Goal: Task Accomplishment & Management: Manage account settings

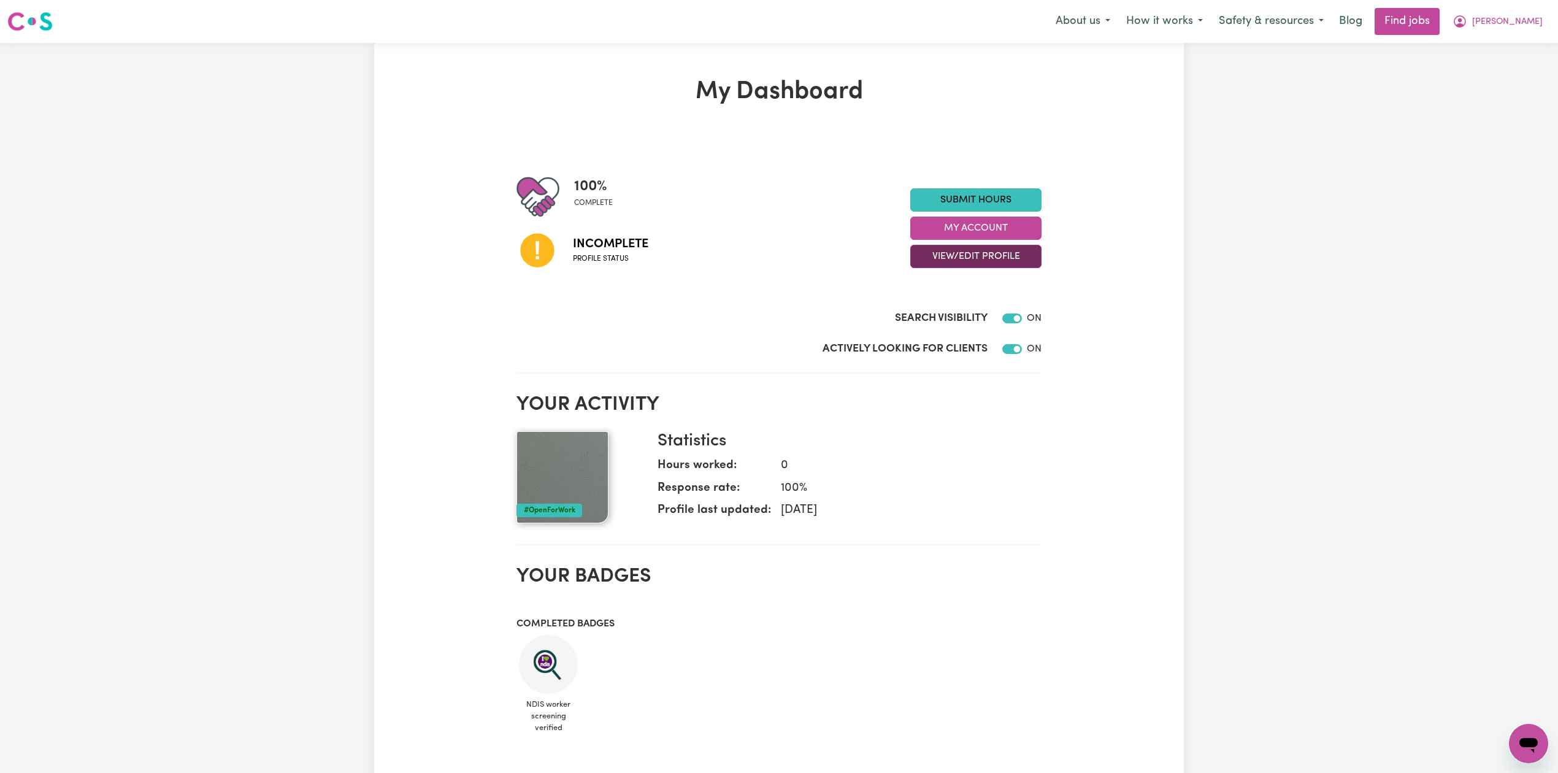
click at [938, 251] on button "View/Edit Profile" at bounding box center [976, 256] width 131 height 23
click at [926, 312] on link "Edit Profile" at bounding box center [968, 312] width 115 height 25
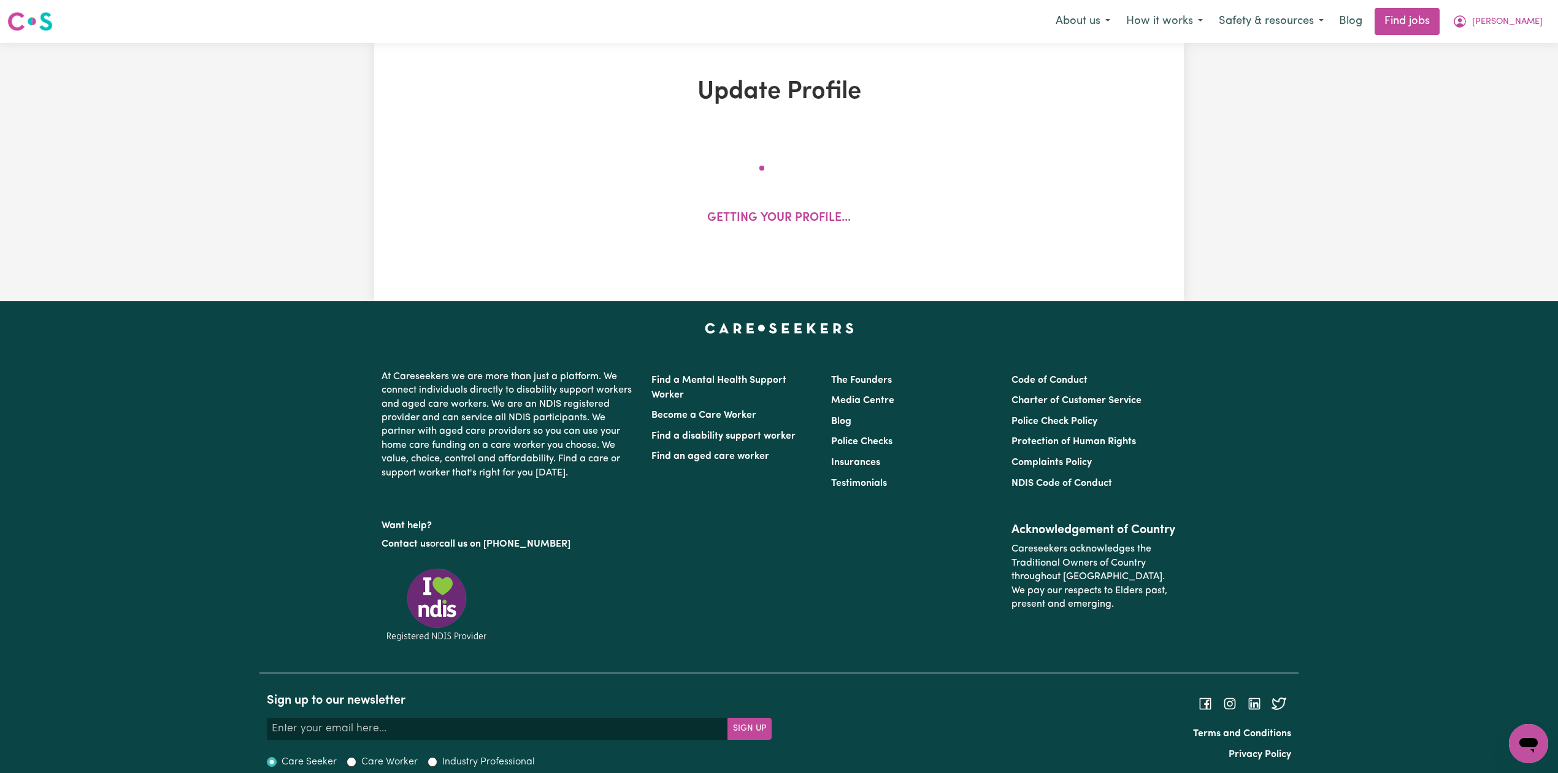
select select "[DEMOGRAPHIC_DATA]"
select select "[DEMOGRAPHIC_DATA] Work Visa"
select select "Studying a healthcare related degree or qualification"
select select "50"
select select "60"
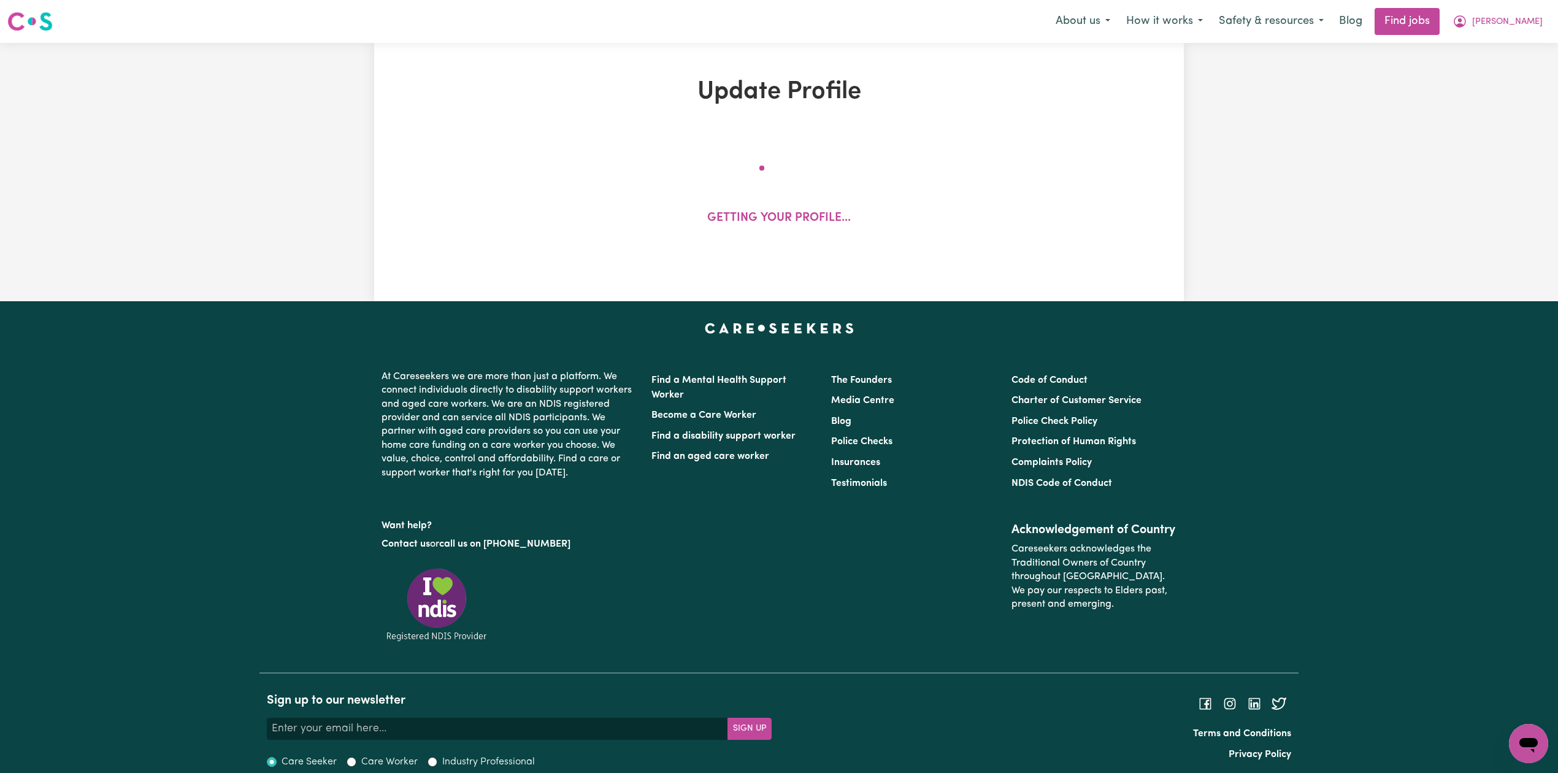
select select "75"
select select "80"
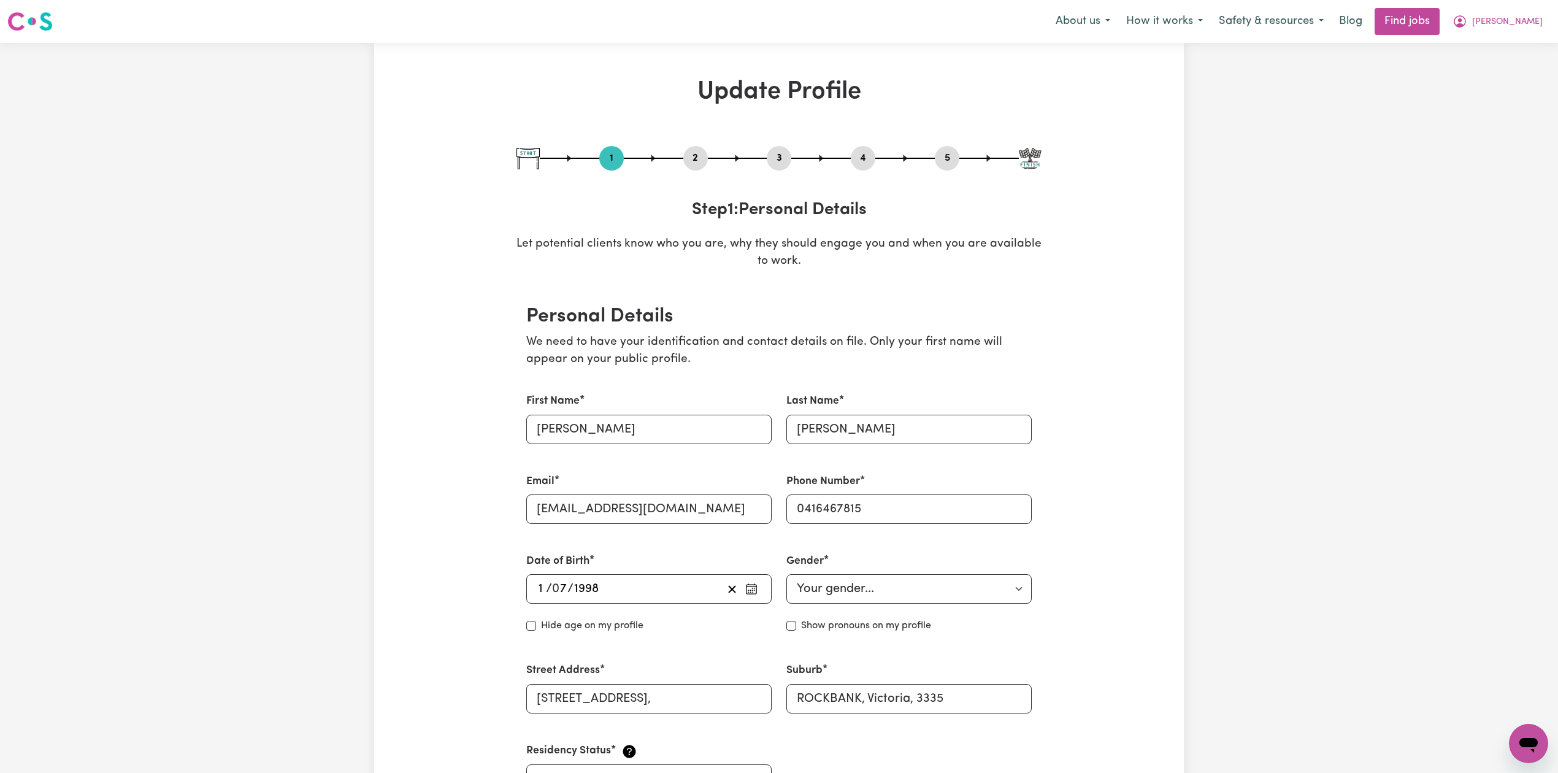
click at [688, 166] on button "2" at bounding box center [696, 158] width 25 height 16
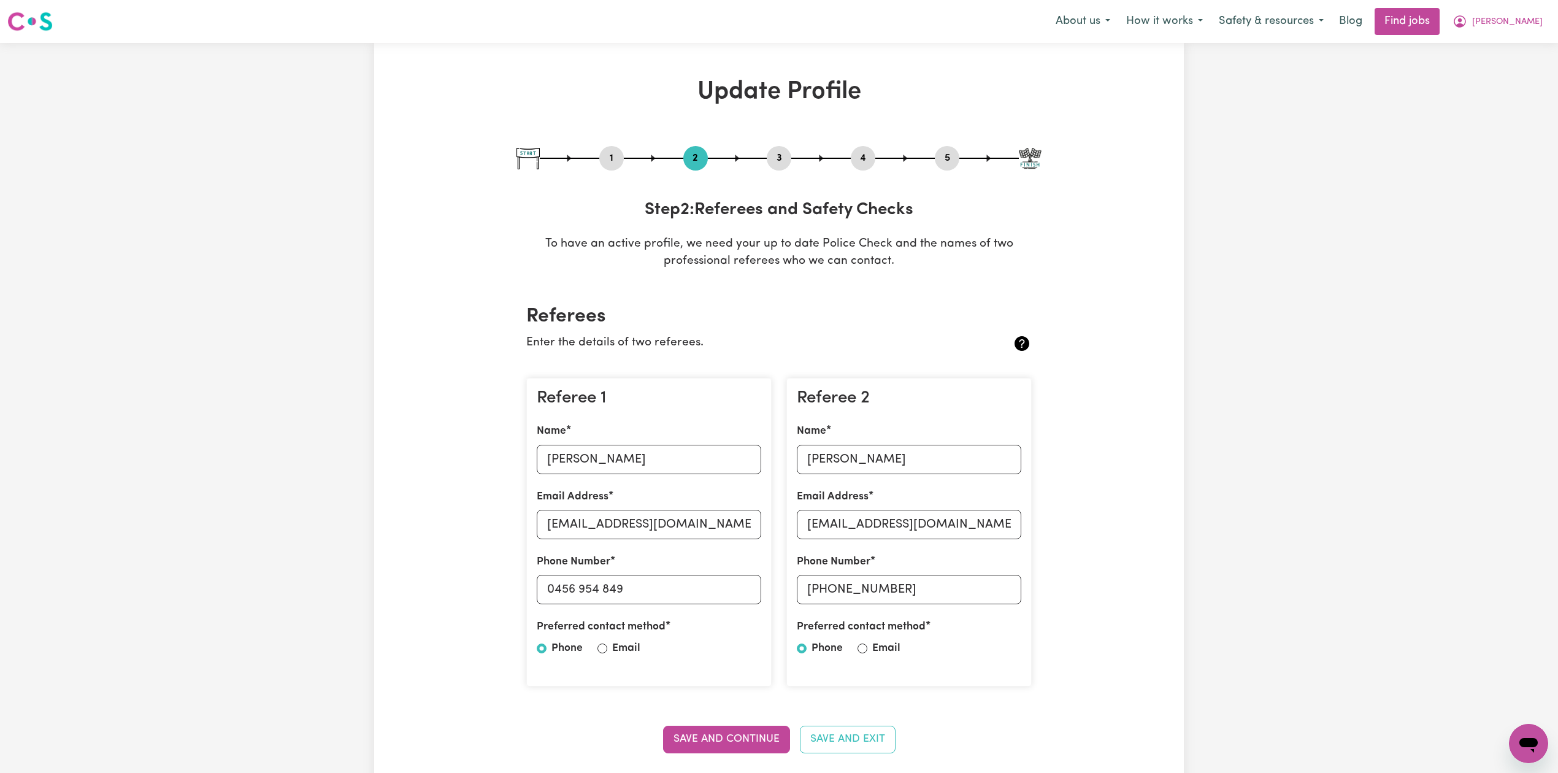
scroll to position [163, 0]
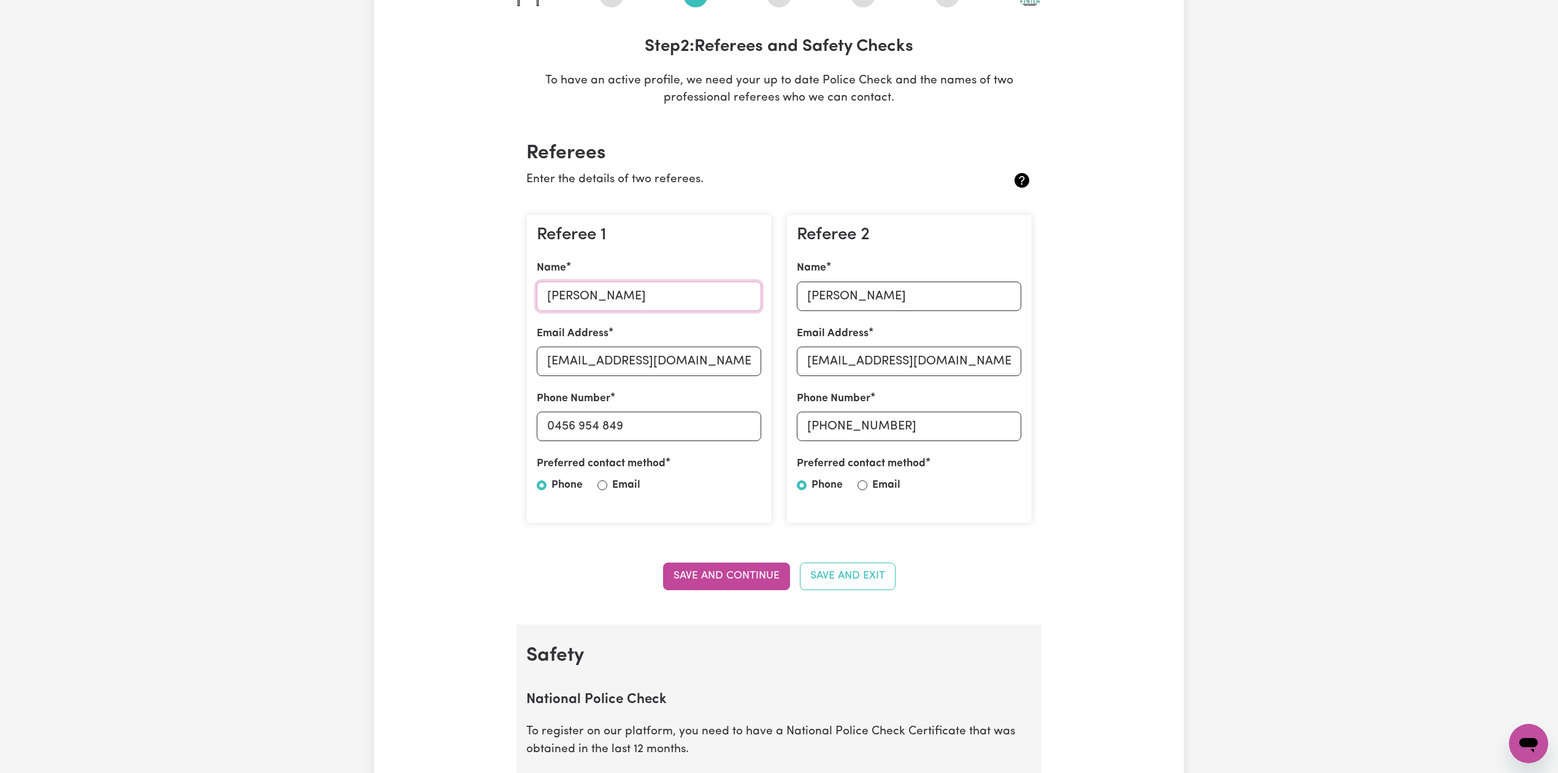
click at [592, 291] on input "[PERSON_NAME]" at bounding box center [649, 296] width 225 height 29
drag, startPoint x: 668, startPoint y: 351, endPoint x: 665, endPoint y: 358, distance: 8.0
click at [666, 357] on input "[EMAIL_ADDRESS][DOMAIN_NAME]" at bounding box center [649, 361] width 225 height 29
click at [661, 362] on input "[EMAIL_ADDRESS][DOMAIN_NAME]" at bounding box center [649, 361] width 225 height 29
drag, startPoint x: 558, startPoint y: 425, endPoint x: 693, endPoint y: 425, distance: 135.0
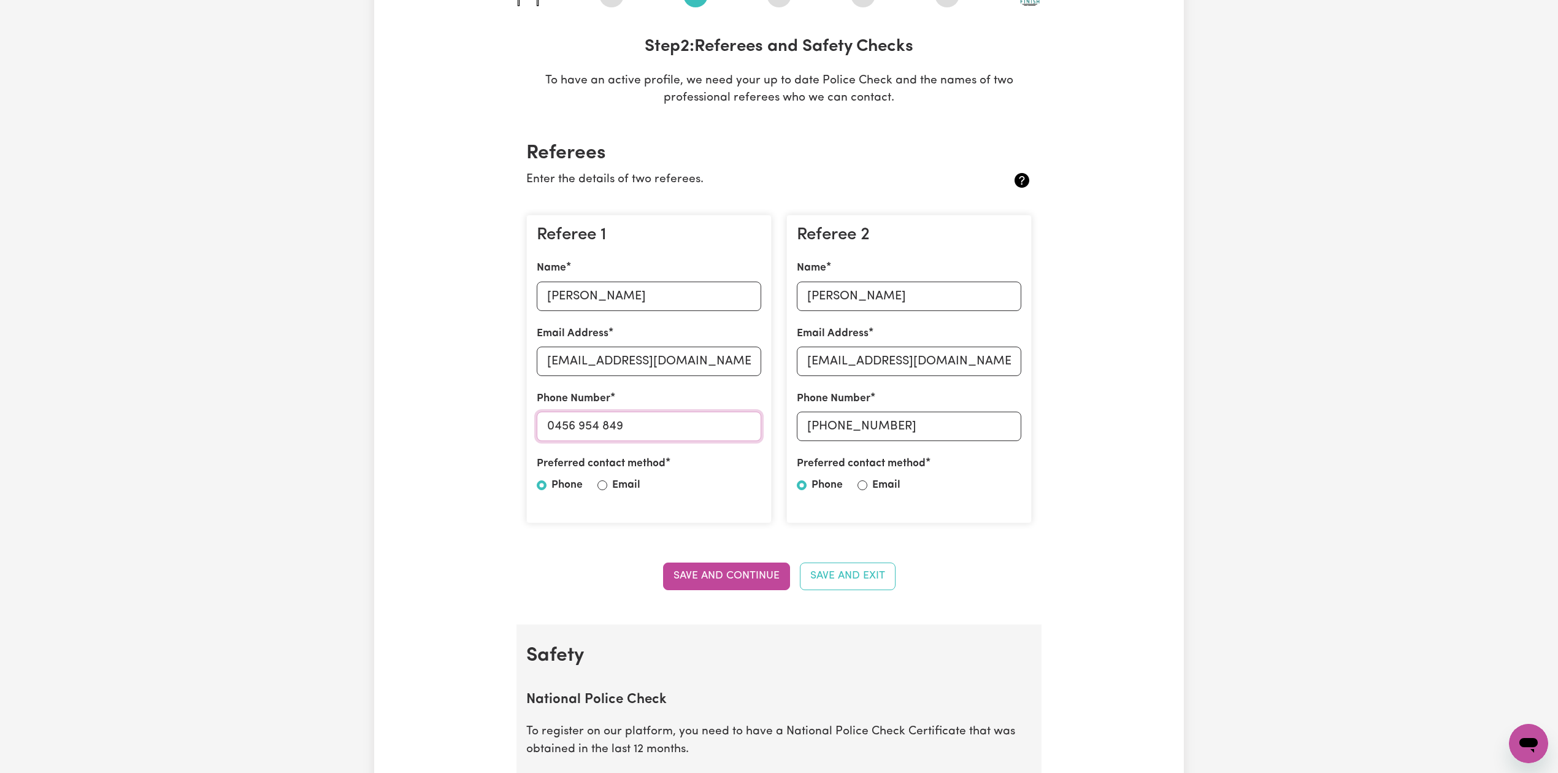
click at [693, 425] on input "0456 954 849" at bounding box center [649, 426] width 225 height 29
click at [831, 300] on input "[PERSON_NAME]" at bounding box center [909, 296] width 225 height 29
click at [884, 356] on input "[EMAIL_ADDRESS][DOMAIN_NAME]" at bounding box center [909, 361] width 225 height 29
drag, startPoint x: 830, startPoint y: 428, endPoint x: 963, endPoint y: 428, distance: 133.1
click at [963, 428] on input "[PHONE_NUMBER]" at bounding box center [909, 426] width 225 height 29
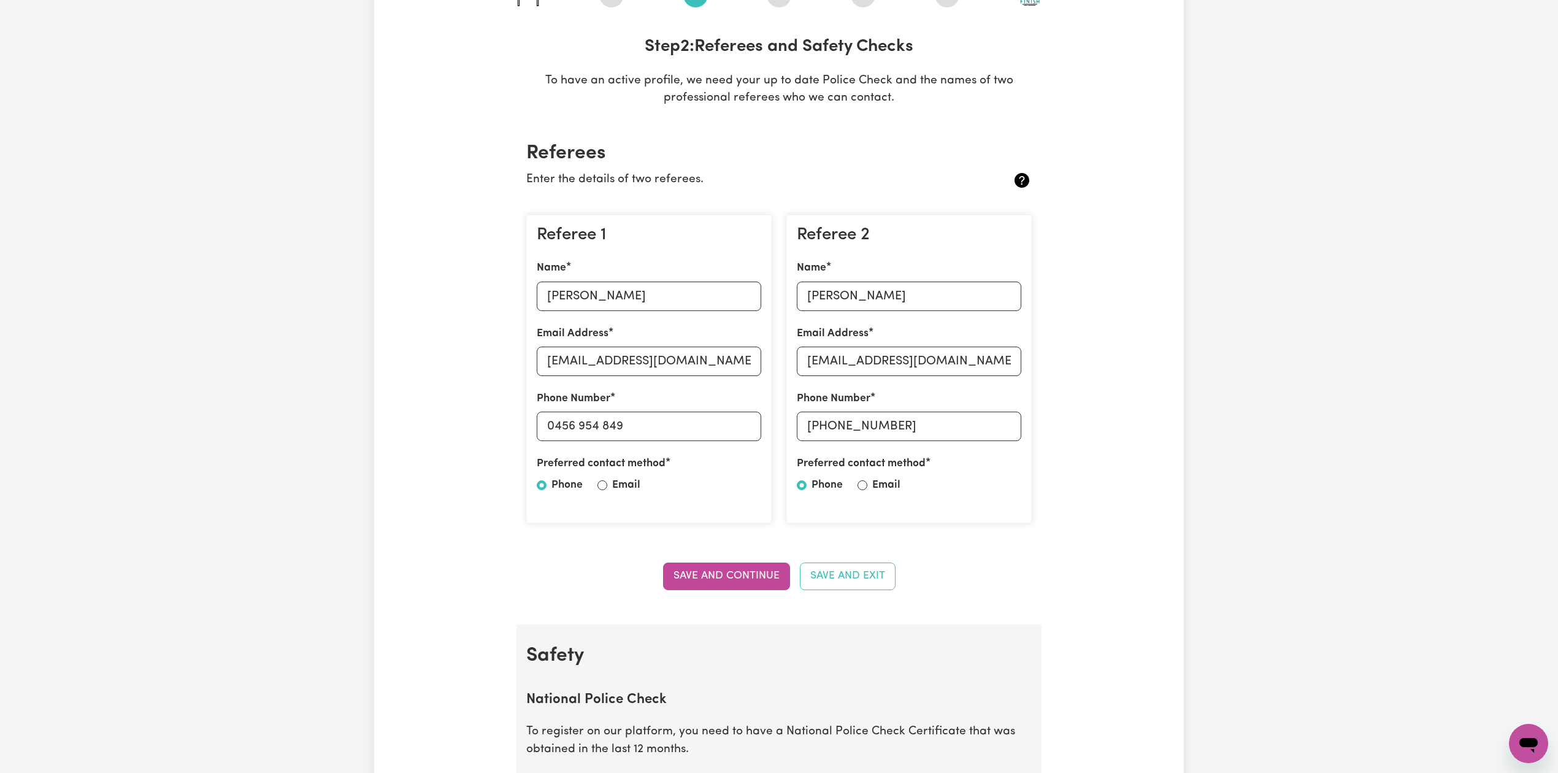
scroll to position [82, 0]
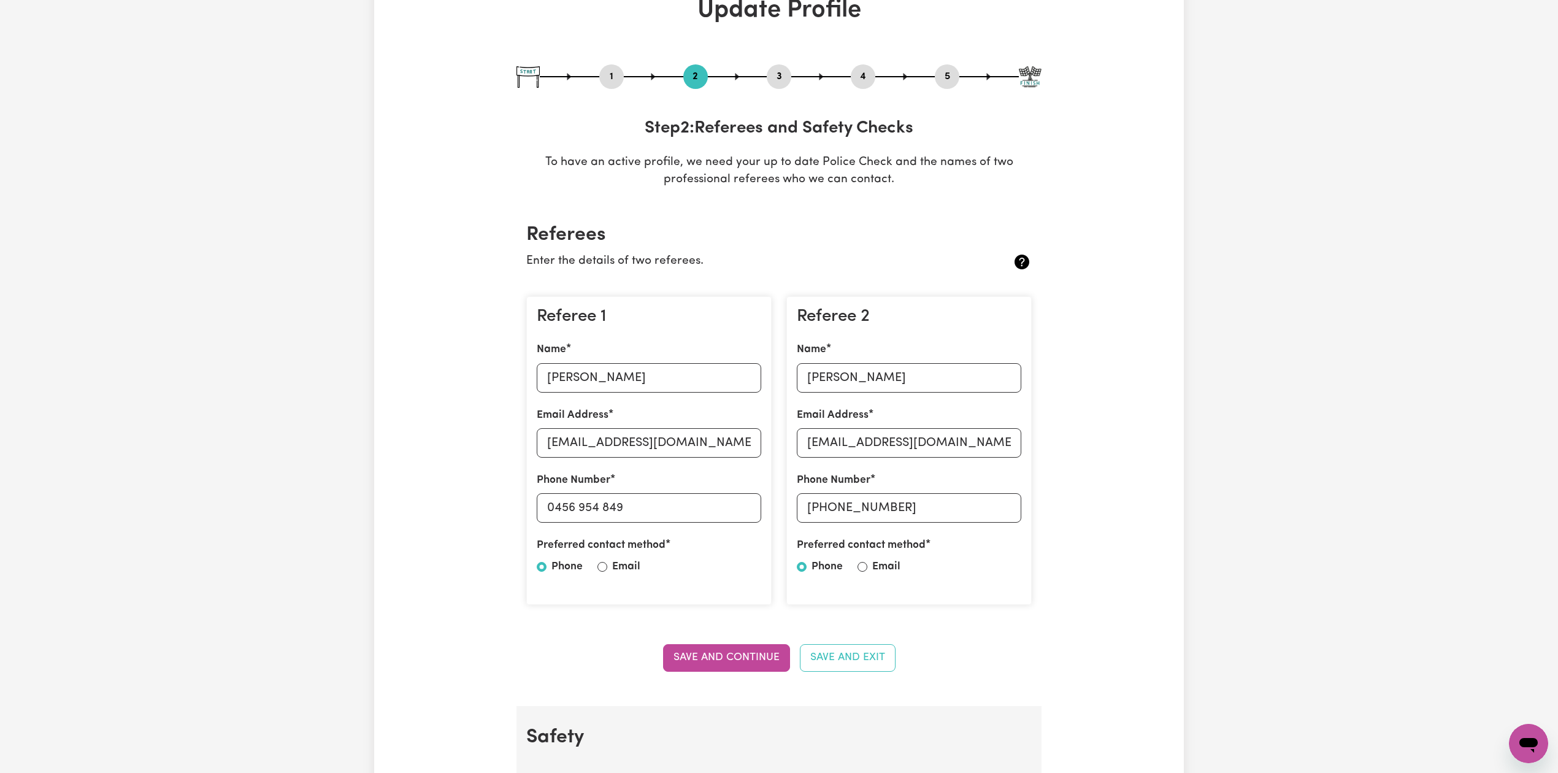
click at [946, 75] on button "5" at bounding box center [947, 77] width 25 height 16
select select "I am providing services privately on my own"
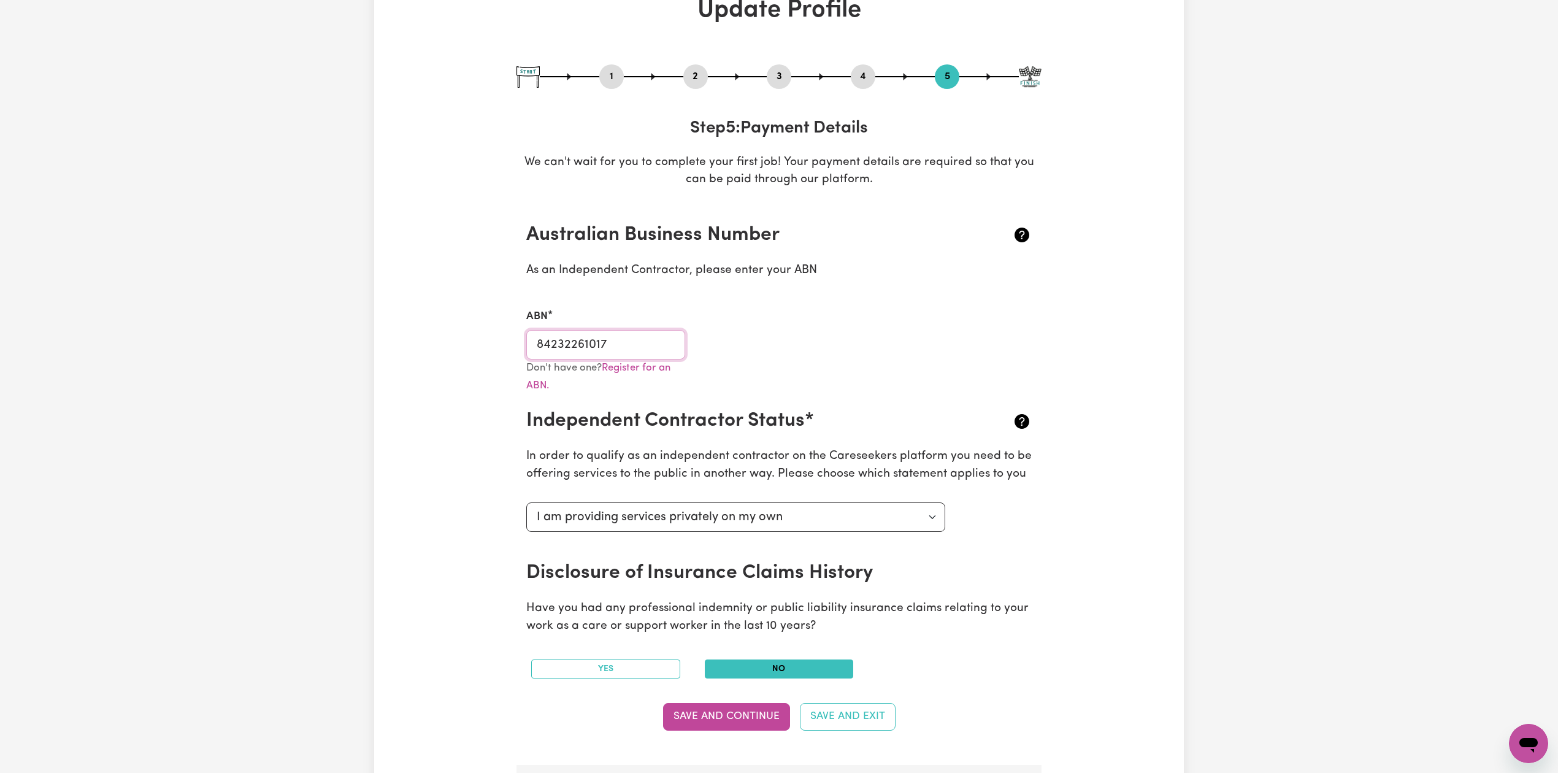
click at [604, 346] on input "84232261017" at bounding box center [605, 344] width 159 height 29
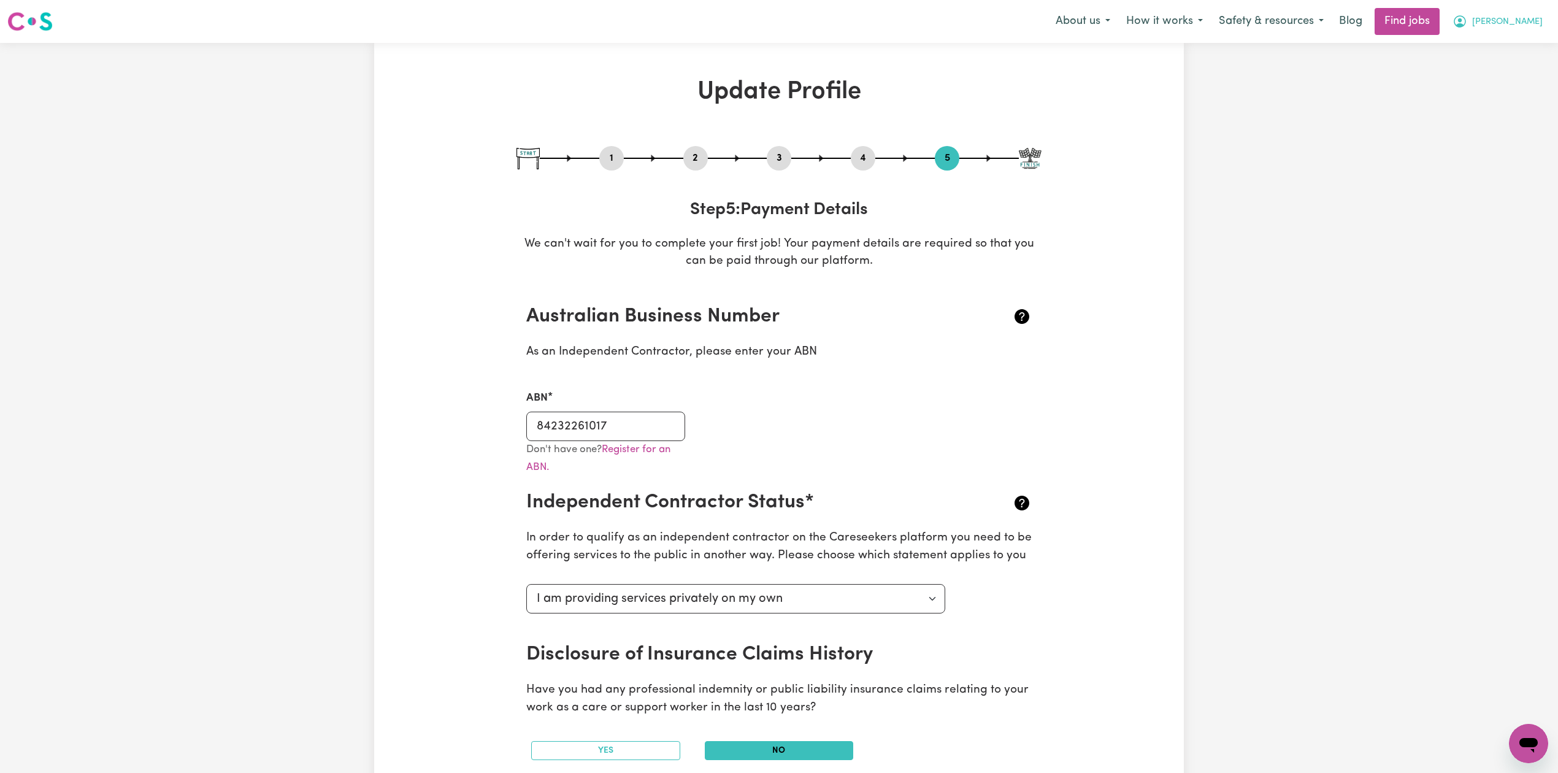
click at [1528, 22] on span "[PERSON_NAME]" at bounding box center [1508, 21] width 71 height 13
click at [1486, 67] on link "My Dashboard" at bounding box center [1502, 70] width 97 height 23
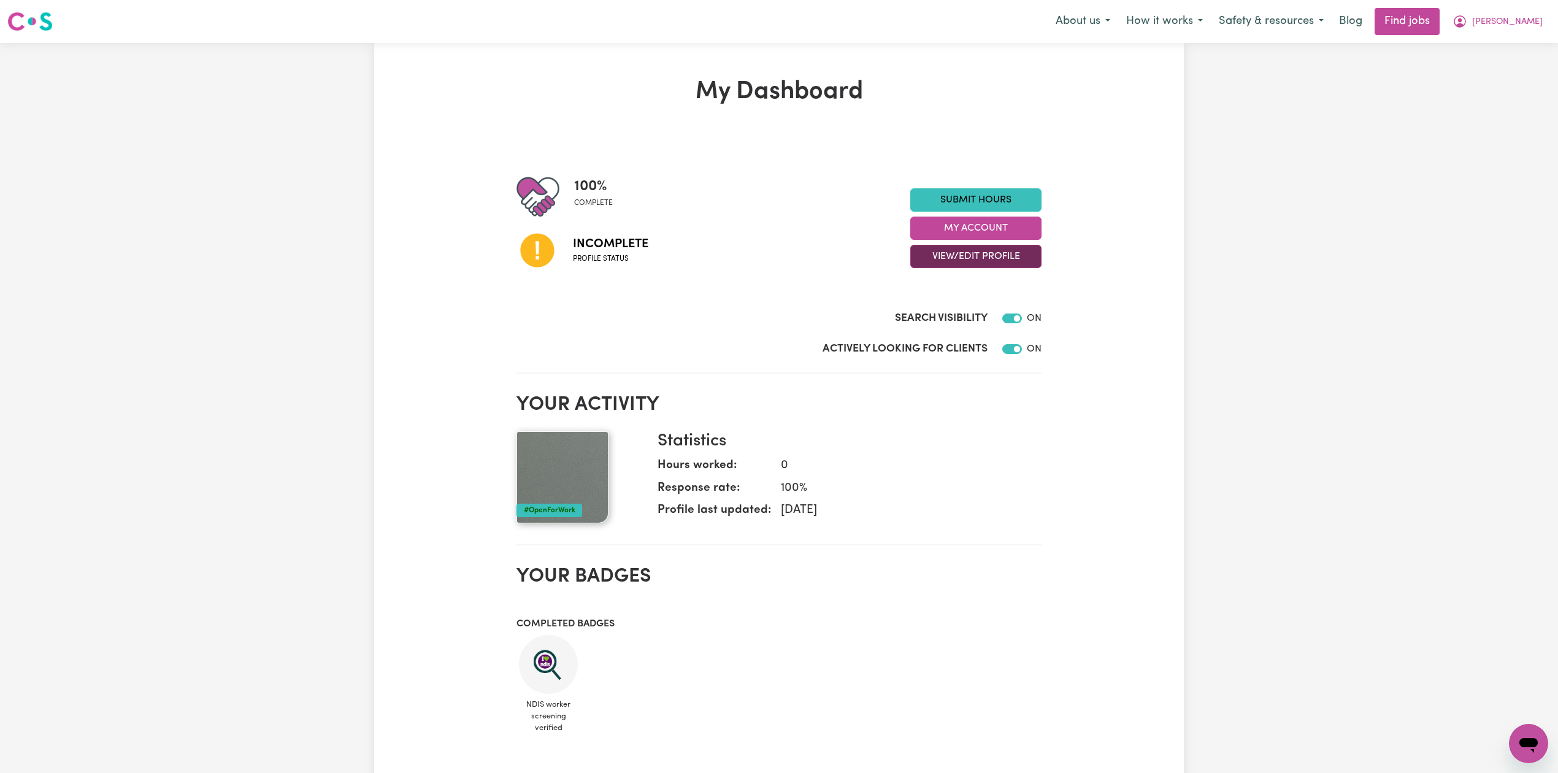
click at [977, 261] on button "View/Edit Profile" at bounding box center [976, 256] width 131 height 23
click at [955, 317] on link "Edit Profile" at bounding box center [968, 312] width 115 height 25
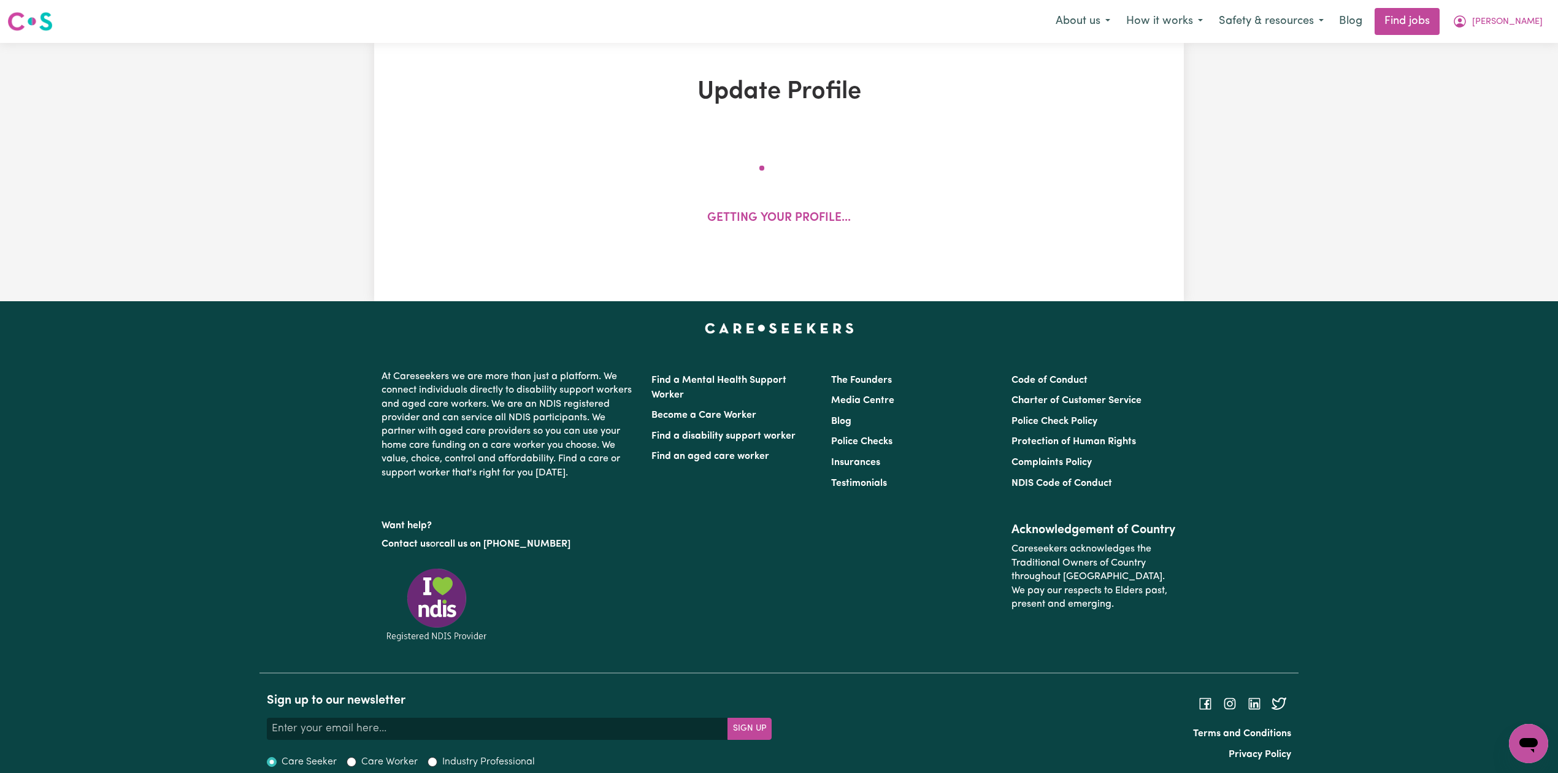
select select "[DEMOGRAPHIC_DATA]"
select select "[DEMOGRAPHIC_DATA] Work Visa"
select select "Studying a healthcare related degree or qualification"
select select "50"
select select "60"
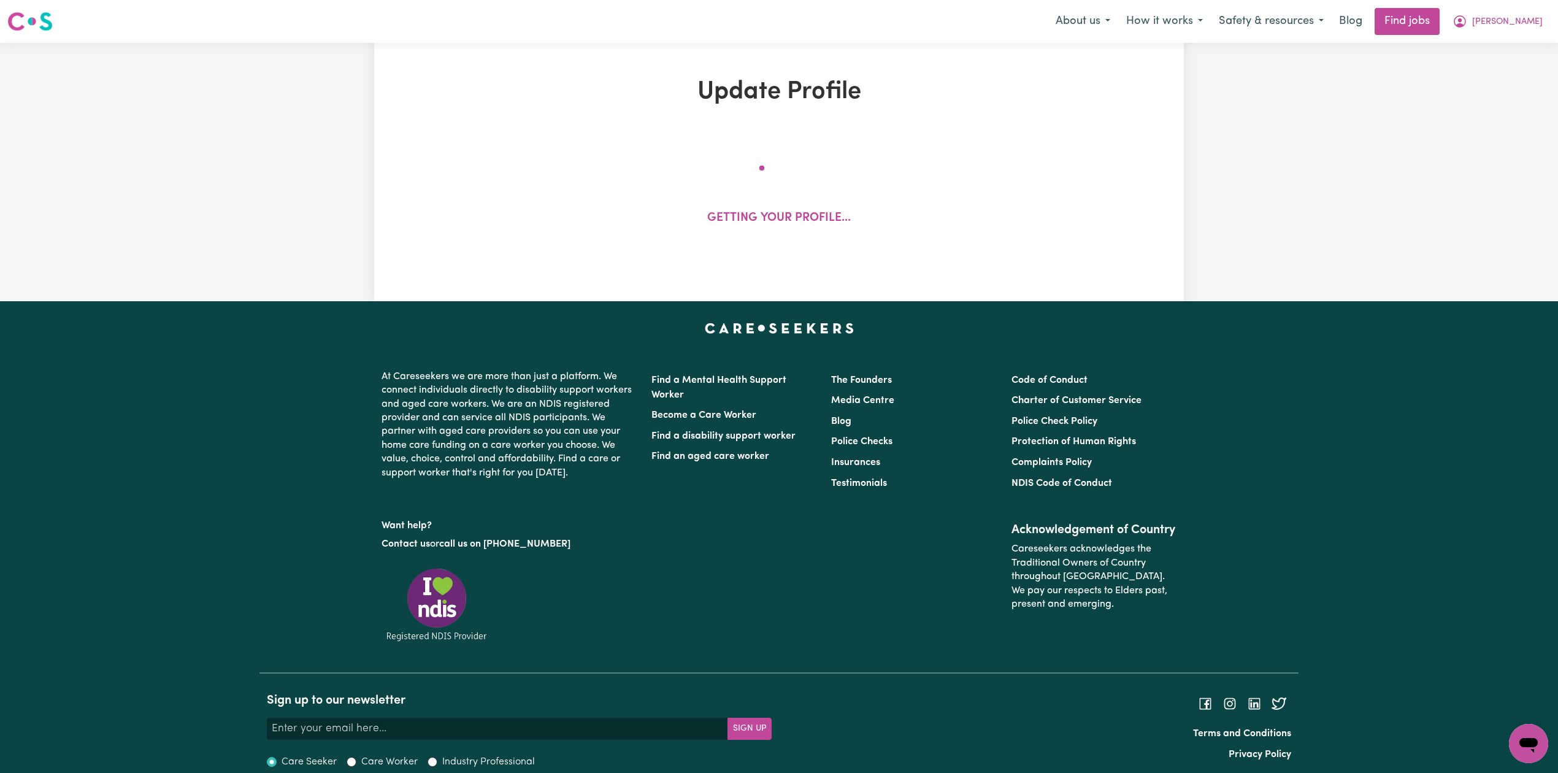
select select "75"
select select "80"
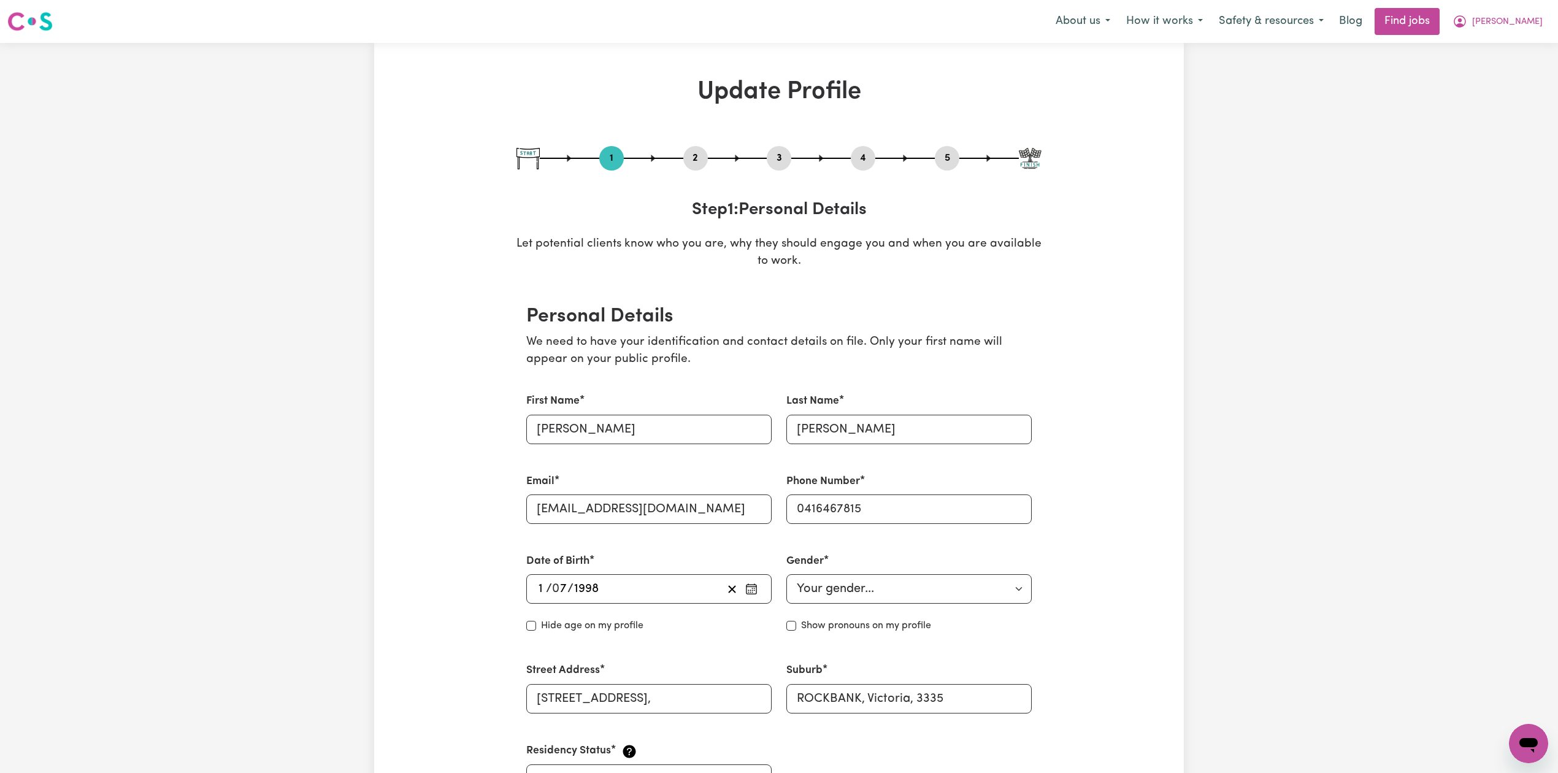
click at [779, 160] on button "3" at bounding box center [779, 158] width 25 height 16
select select "2022"
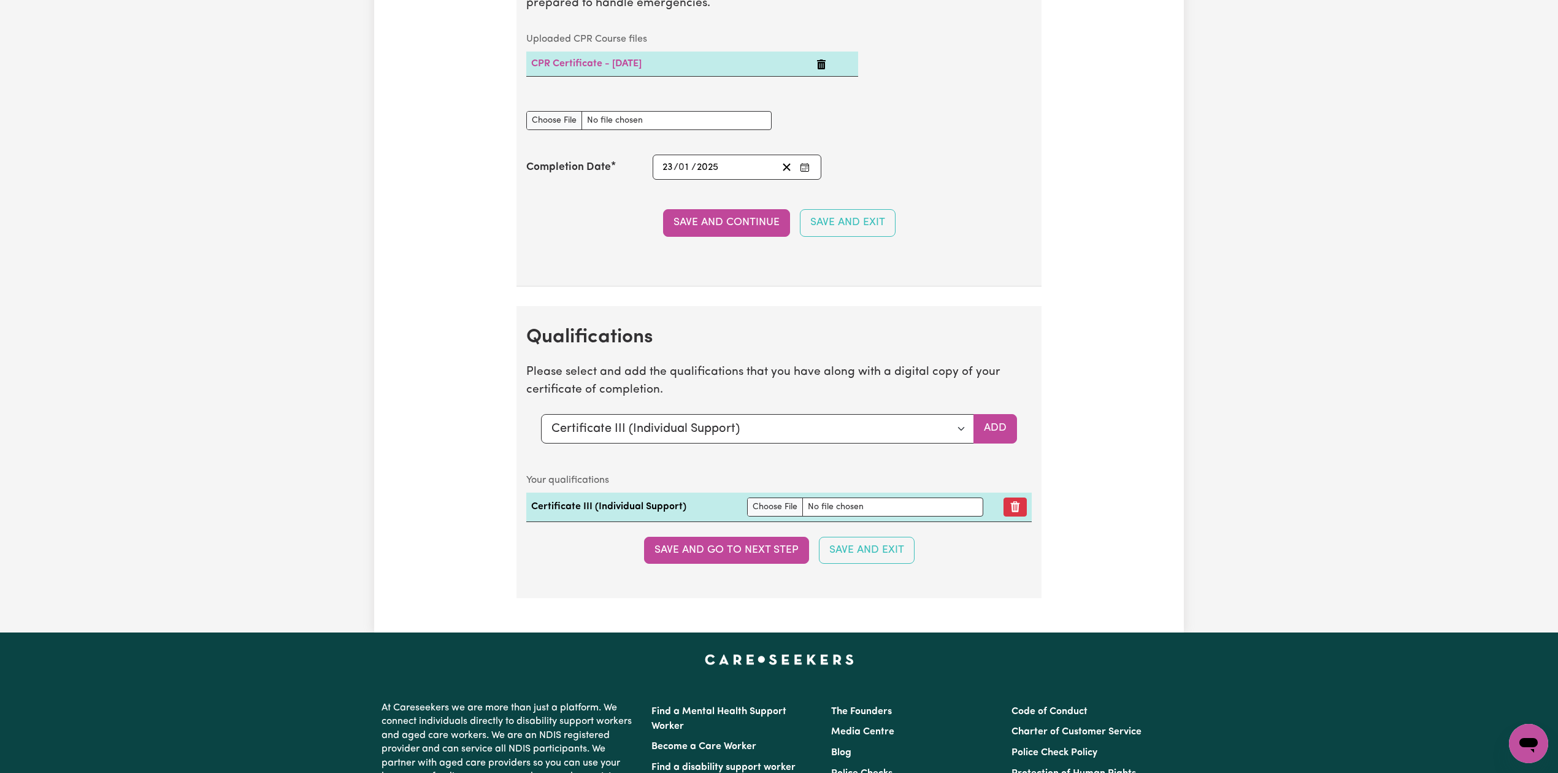
scroll to position [3027, 0]
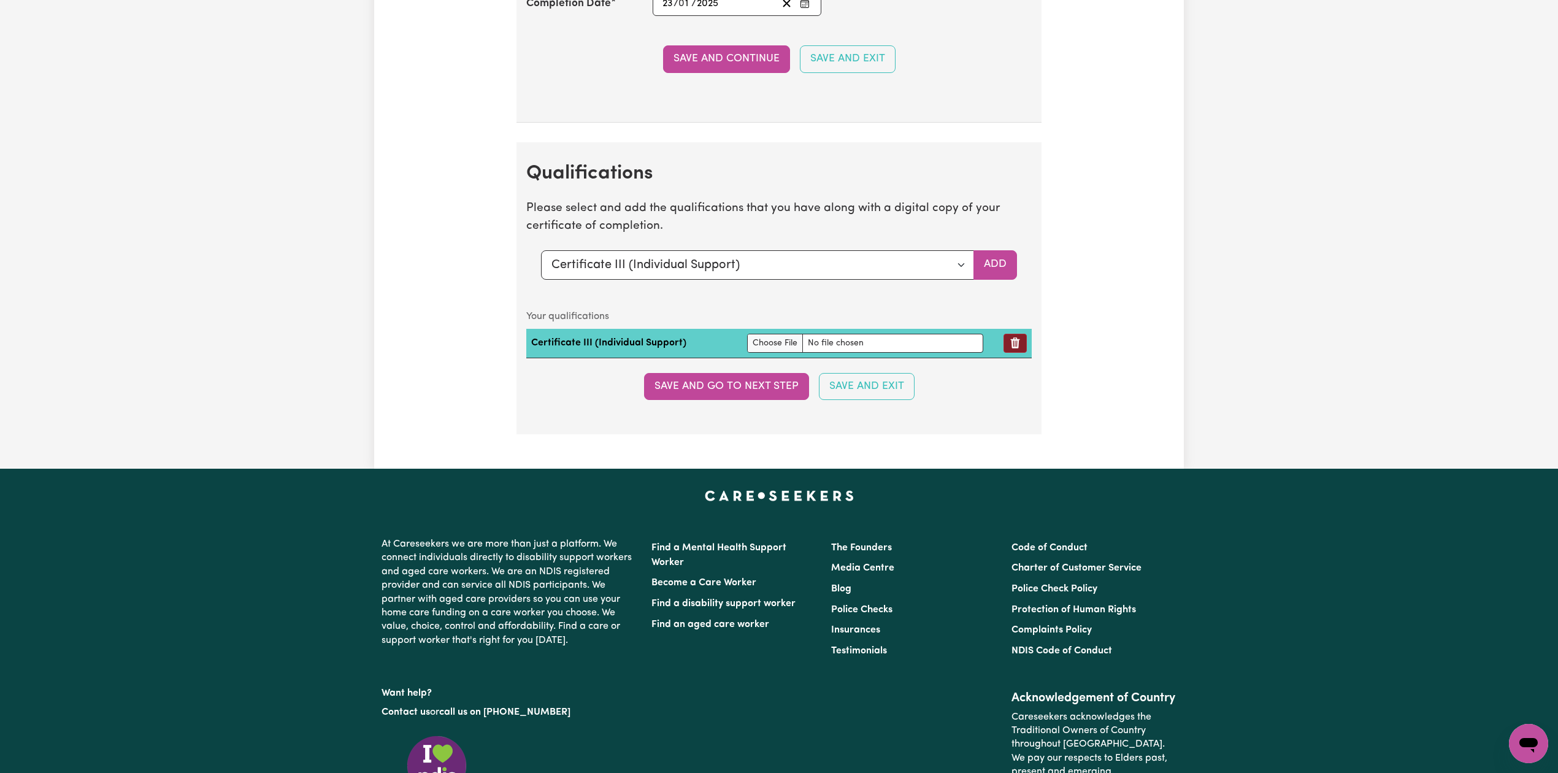
click at [1017, 353] on button "Remove qualification" at bounding box center [1015, 343] width 23 height 19
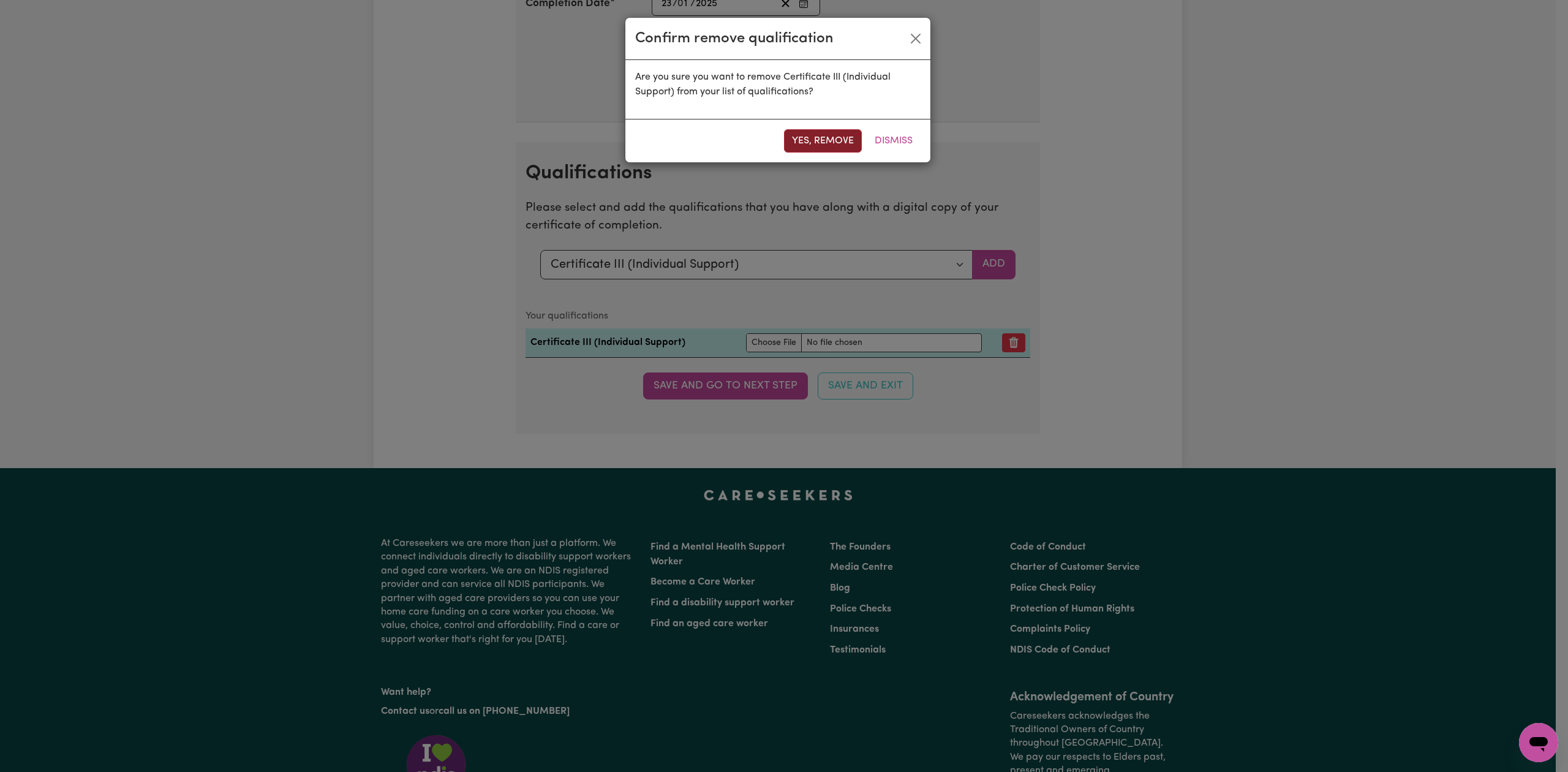
click at [823, 150] on button "Yes, remove" at bounding box center [822, 140] width 78 height 23
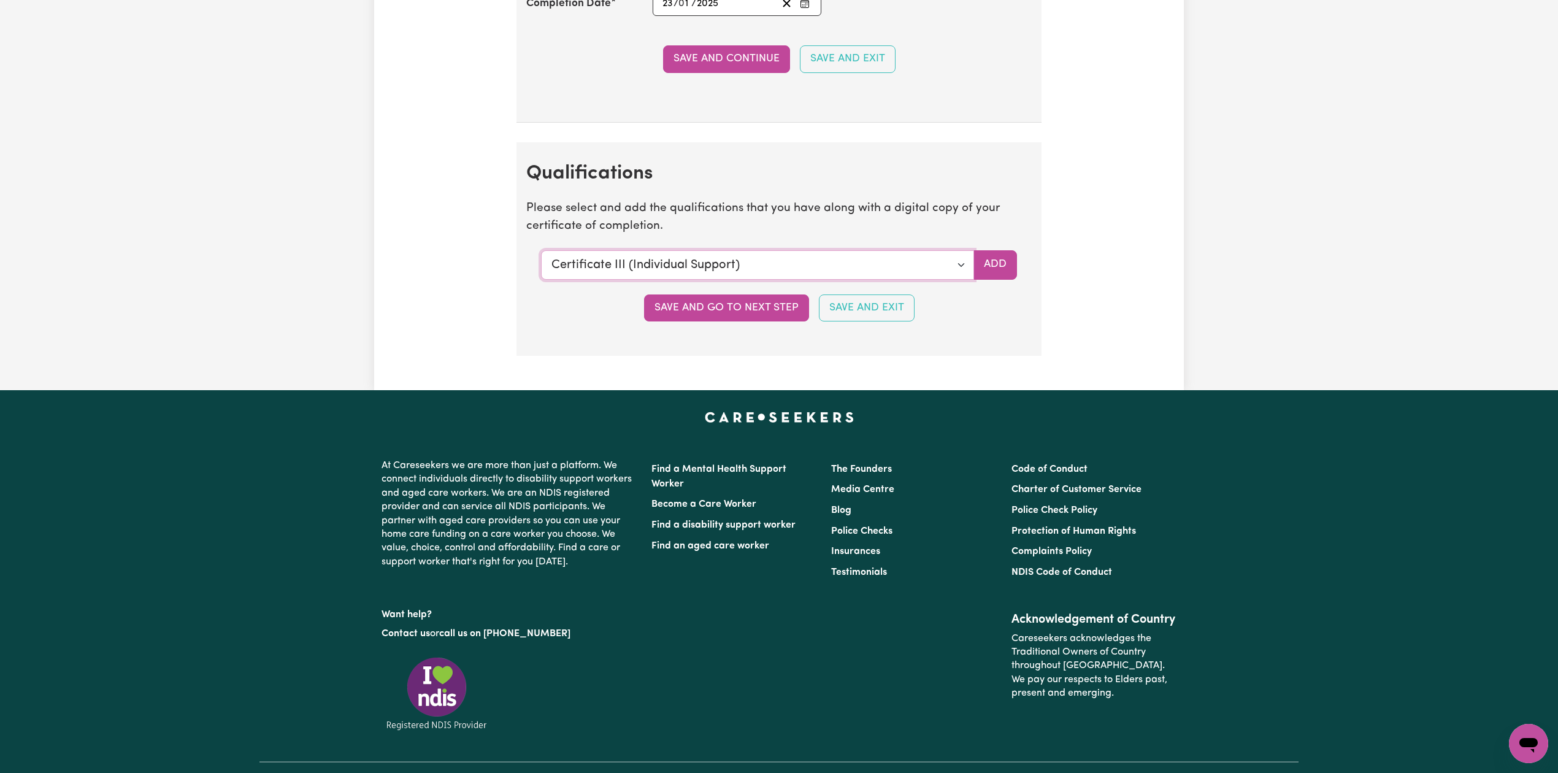
click at [676, 280] on select "Select a qualification to add... Certificate III (Individual Support) Certifica…" at bounding box center [757, 264] width 433 height 29
select select "Certificate IV (Disability Support)"
click at [541, 264] on select "Select a qualification to add... Certificate III (Individual Support) Certifica…" at bounding box center [757, 264] width 433 height 29
click at [1007, 280] on button "Add" at bounding box center [996, 264] width 44 height 29
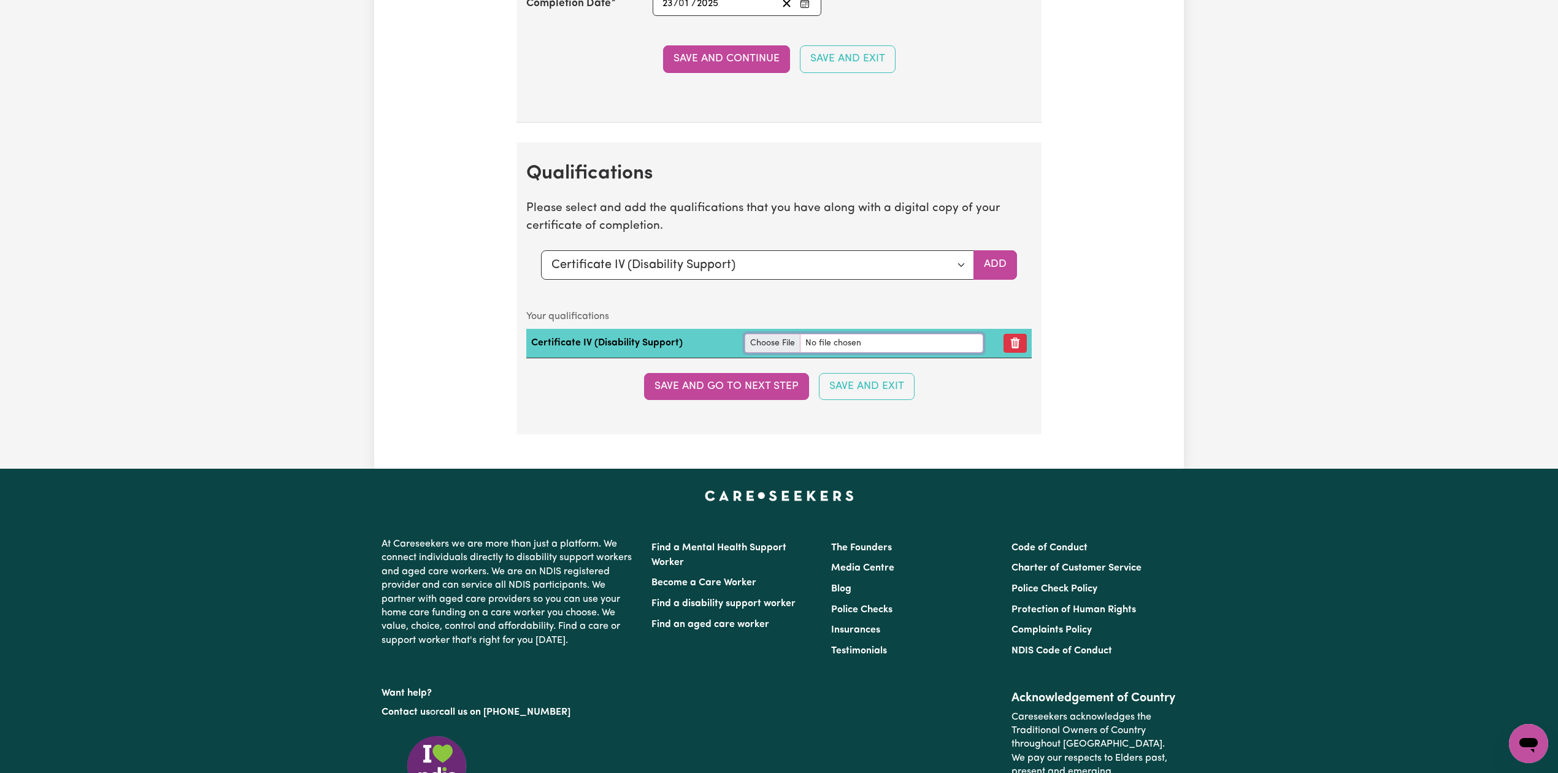
click at [752, 353] on input "file" at bounding box center [864, 343] width 239 height 19
type input "C:\fakepath\[PERSON_NAME] Certificate IV in Disability.pdf"
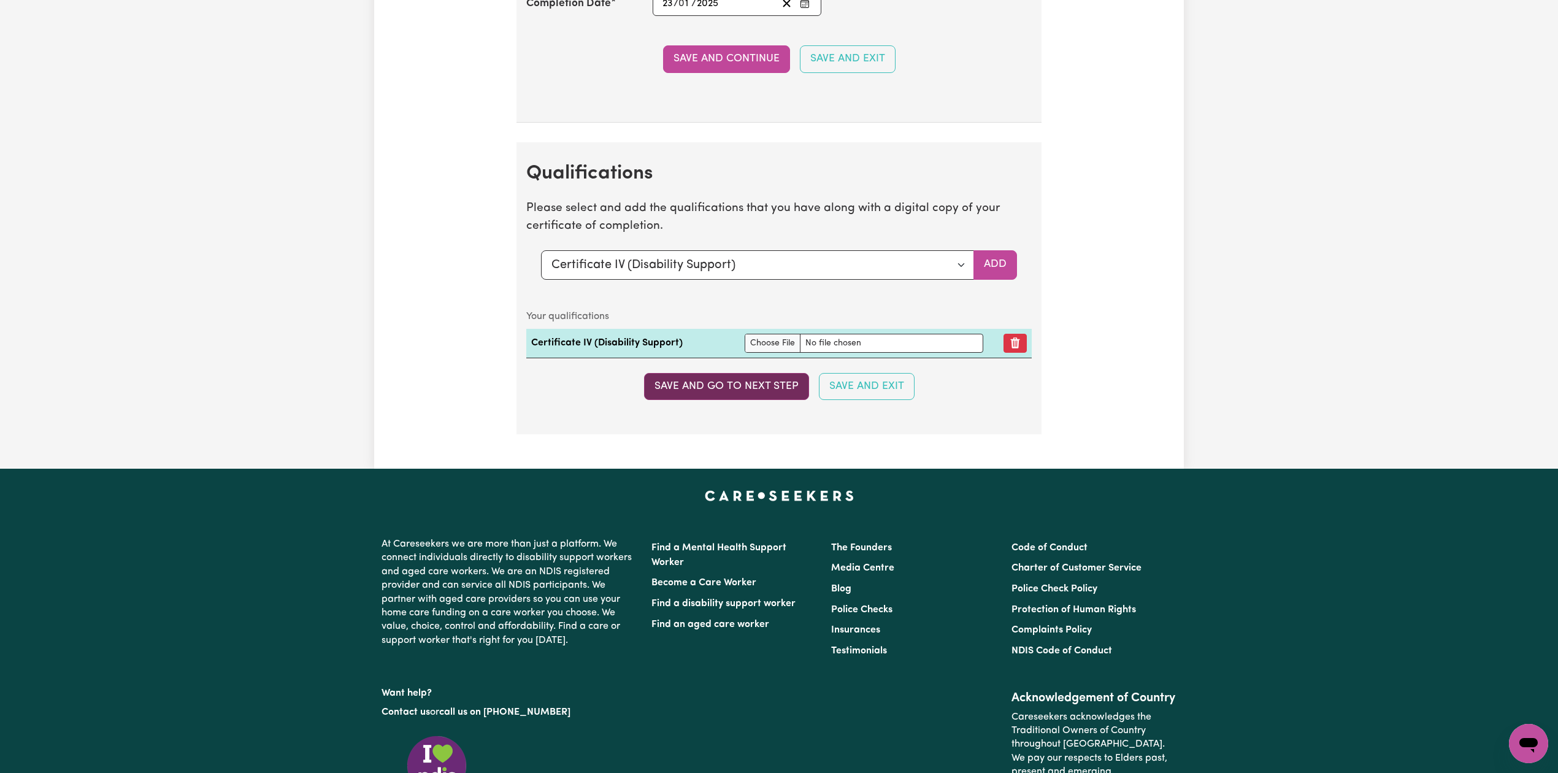
click at [693, 400] on button "Save and go to next step" at bounding box center [726, 386] width 165 height 27
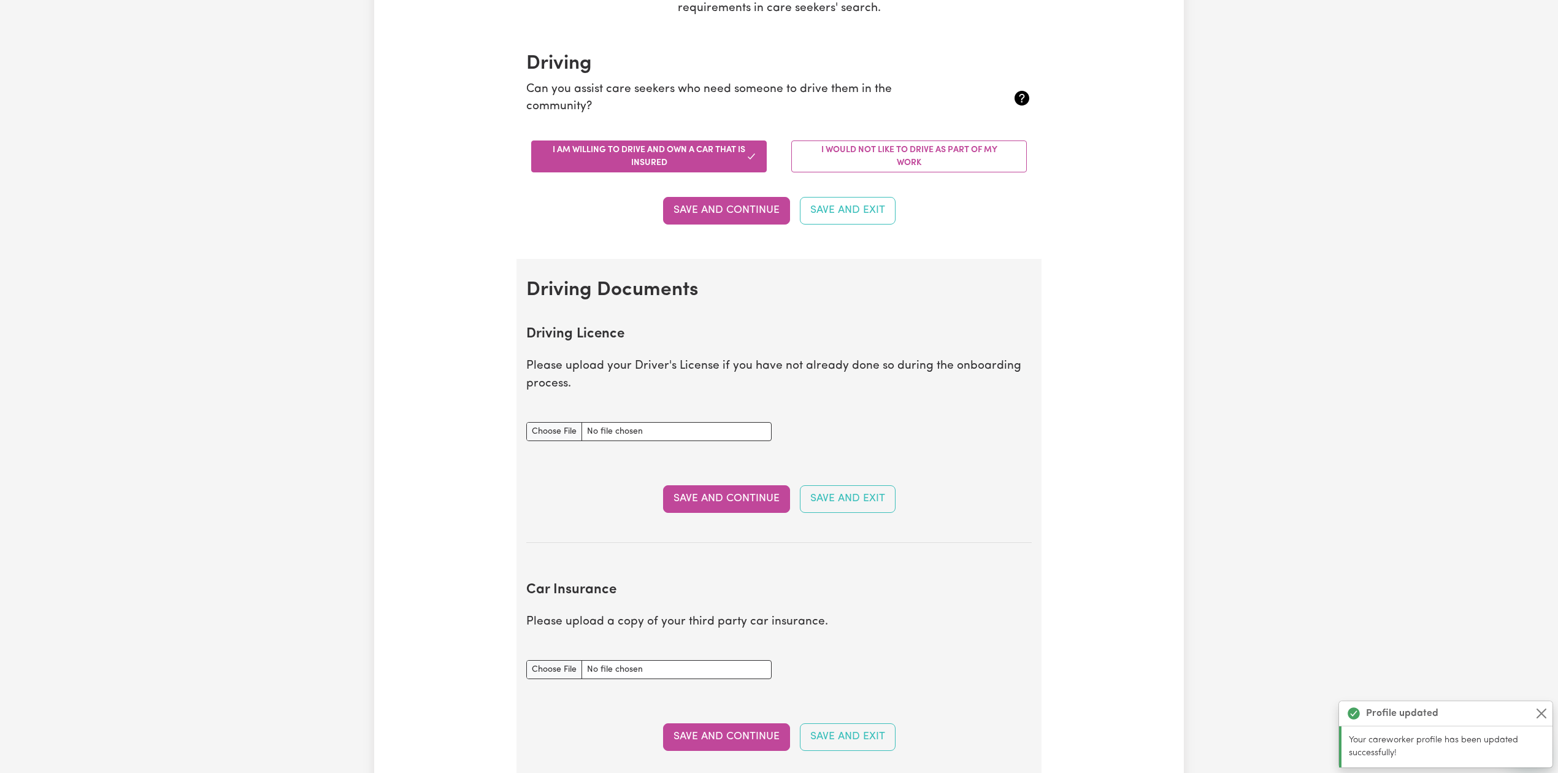
scroll to position [0, 0]
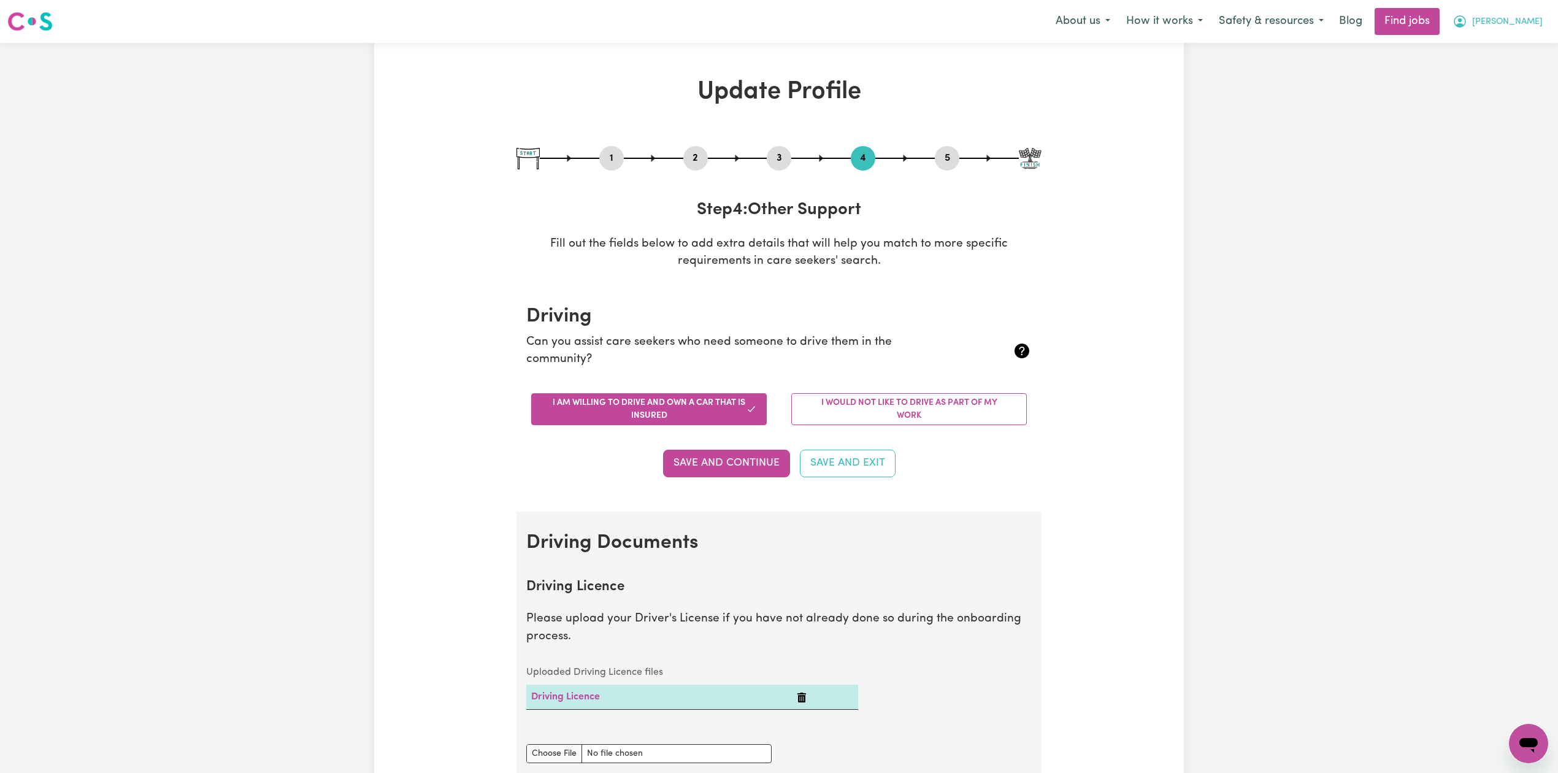
click at [1513, 22] on span "[PERSON_NAME]" at bounding box center [1508, 21] width 71 height 13
click at [1511, 91] on link "Logout" at bounding box center [1502, 93] width 97 height 23
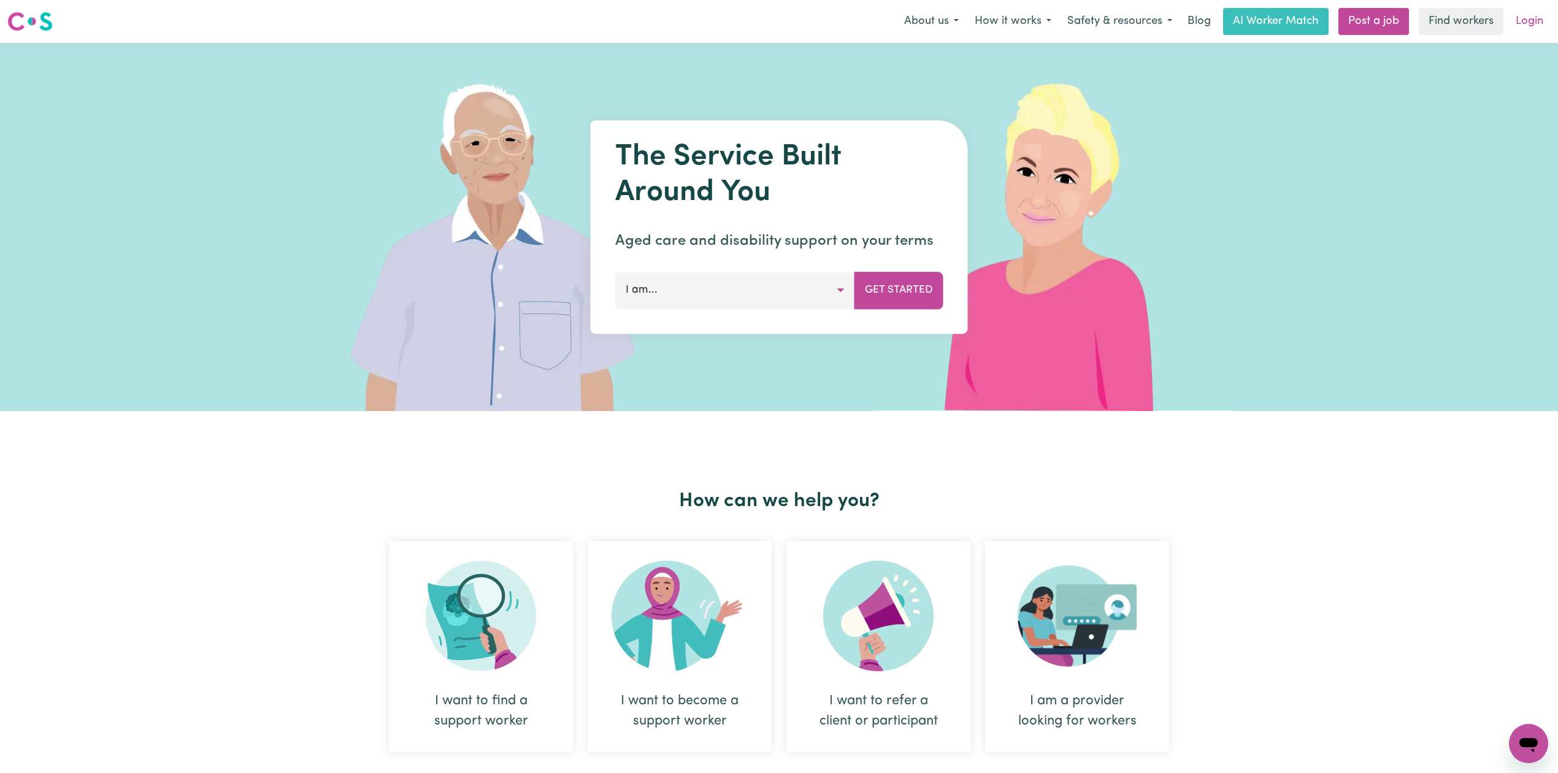
click at [1531, 13] on link "Login" at bounding box center [1530, 21] width 42 height 27
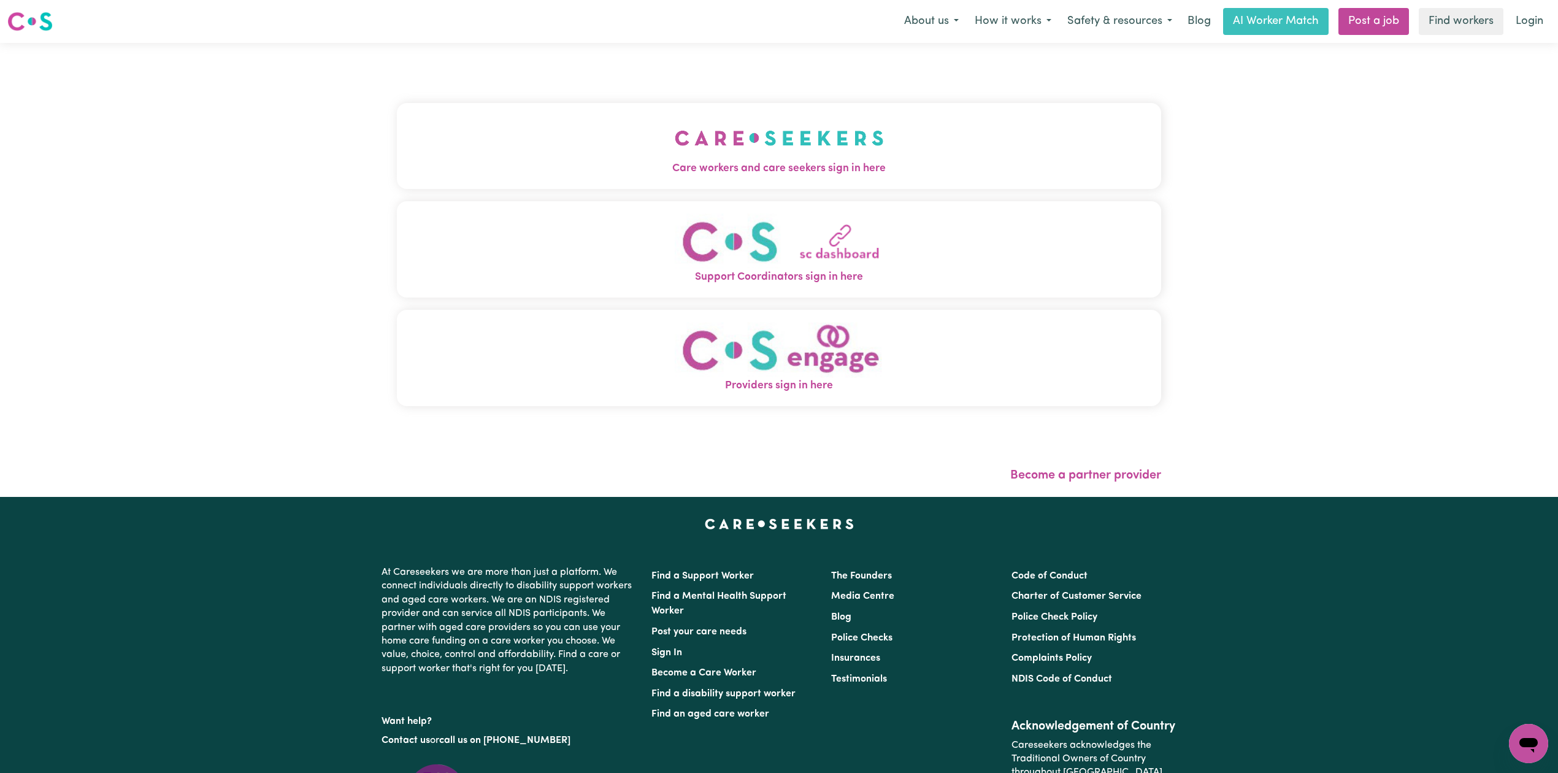
click at [487, 85] on div "Care workers and care seekers sign in here Support Coordinators sign in here Pr…" at bounding box center [779, 260] width 764 height 387
click at [454, 148] on button "Care workers and care seekers sign in here" at bounding box center [779, 146] width 764 height 86
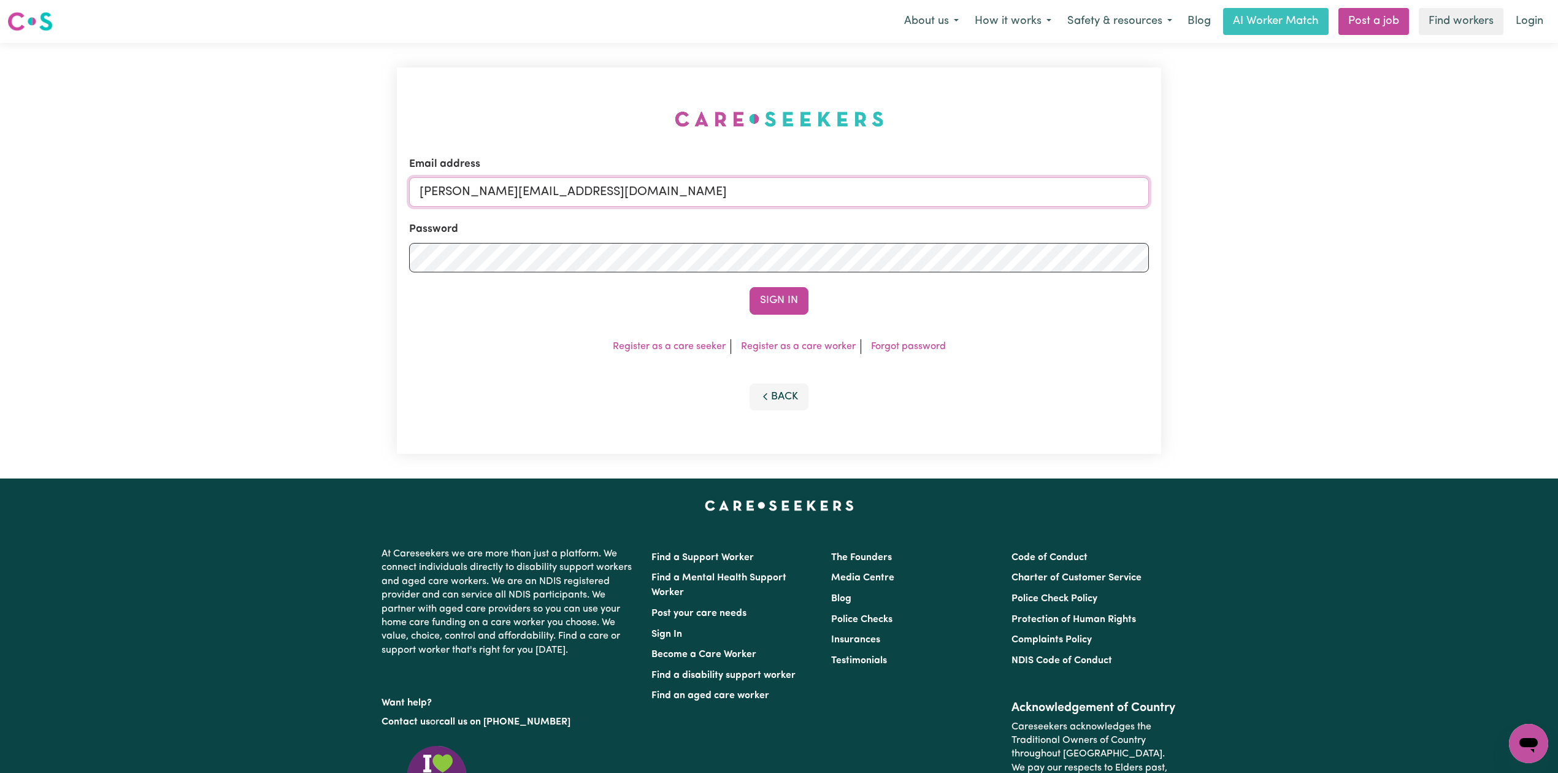
click at [644, 202] on input "[PERSON_NAME][EMAIL_ADDRESS][DOMAIN_NAME]" at bounding box center [779, 191] width 740 height 29
drag, startPoint x: 482, startPoint y: 187, endPoint x: 861, endPoint y: 227, distance: 381.3
click at [861, 227] on form "Email address Superuser~[EMAIL_ADDRESS][DOMAIN_NAME] Password Sign In" at bounding box center [779, 235] width 740 height 158
type input "Superuser~[EMAIL_ADDRESS][DOMAIN_NAME]"
drag, startPoint x: 784, startPoint y: 297, endPoint x: 396, endPoint y: 358, distance: 392.0
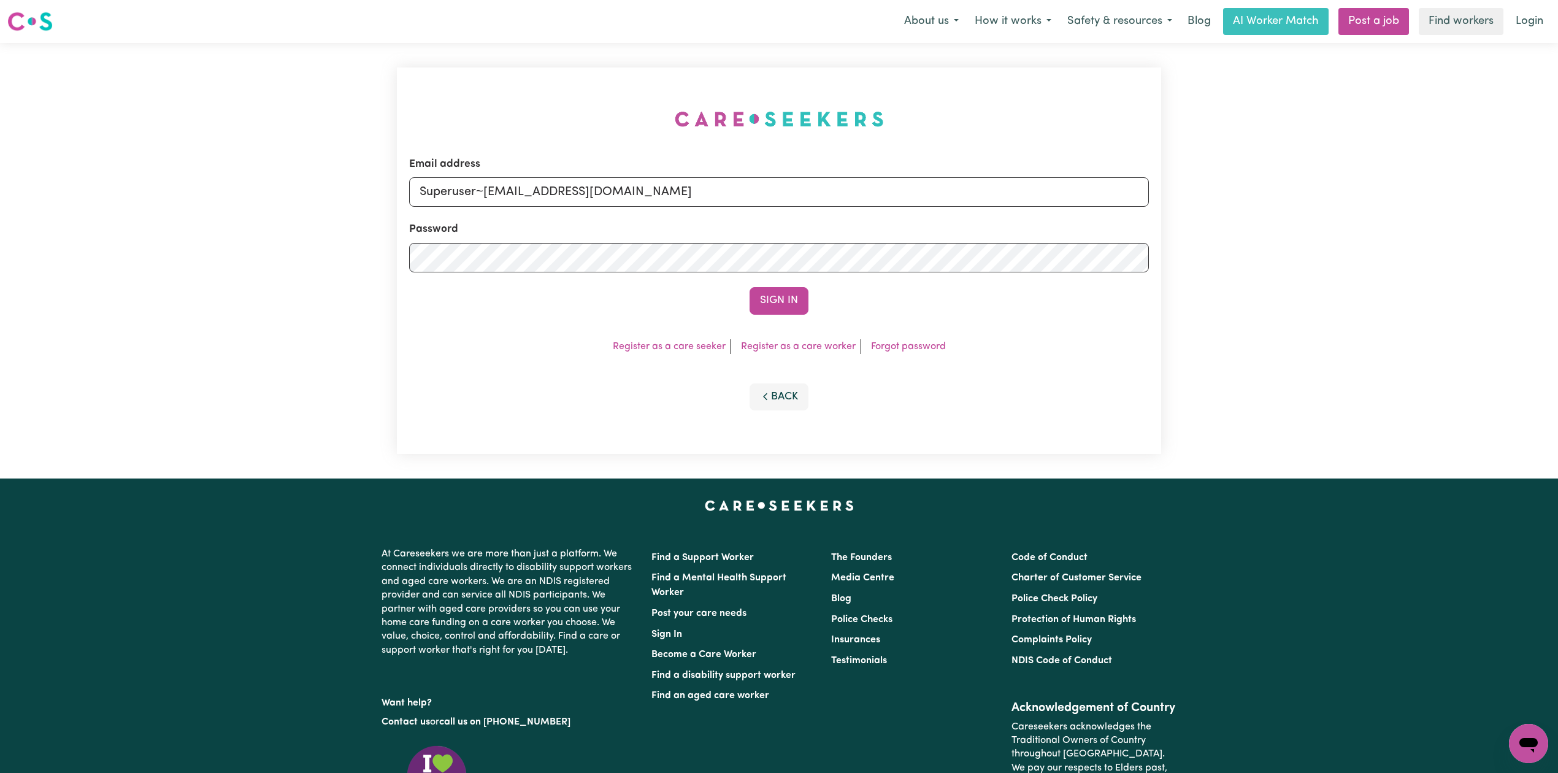
click at [782, 298] on button "Sign In" at bounding box center [779, 300] width 59 height 27
